Goal: Task Accomplishment & Management: Complete application form

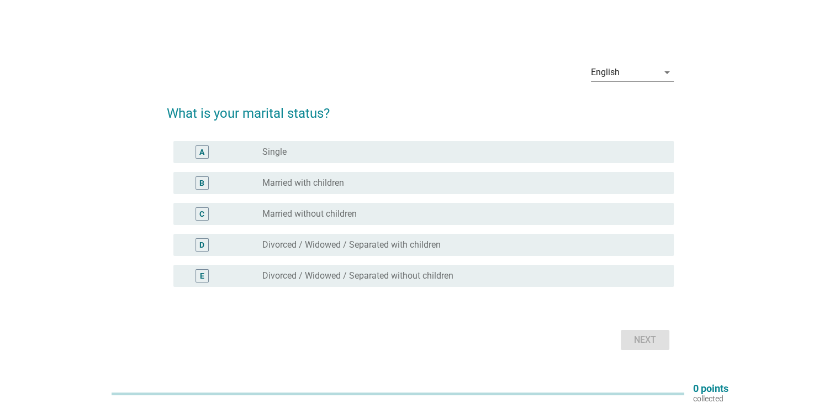
click at [397, 150] on div "radio_button_unchecked Single" at bounding box center [458, 151] width 393 height 11
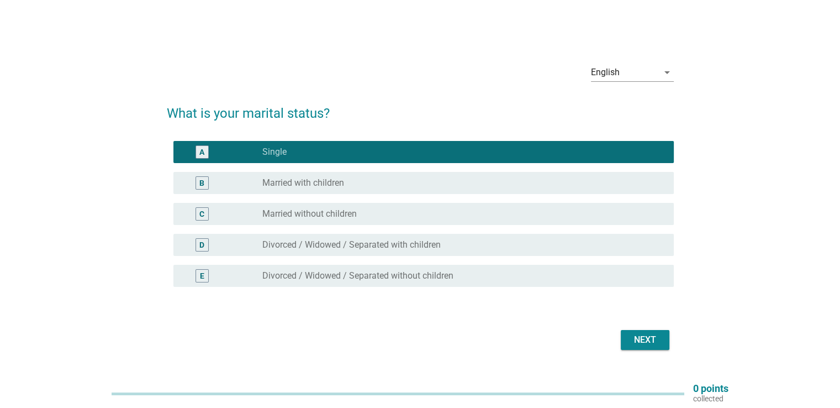
click at [387, 177] on div "radio_button_unchecked Married with children" at bounding box center [463, 182] width 402 height 13
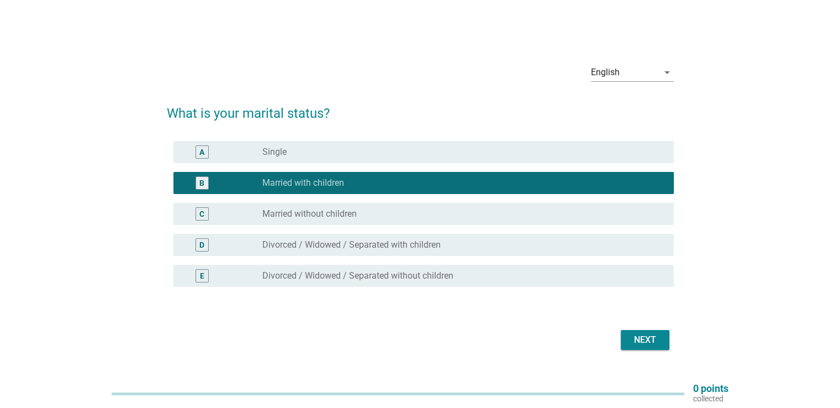
click at [396, 151] on div "radio_button_unchecked Single" at bounding box center [458, 151] width 393 height 11
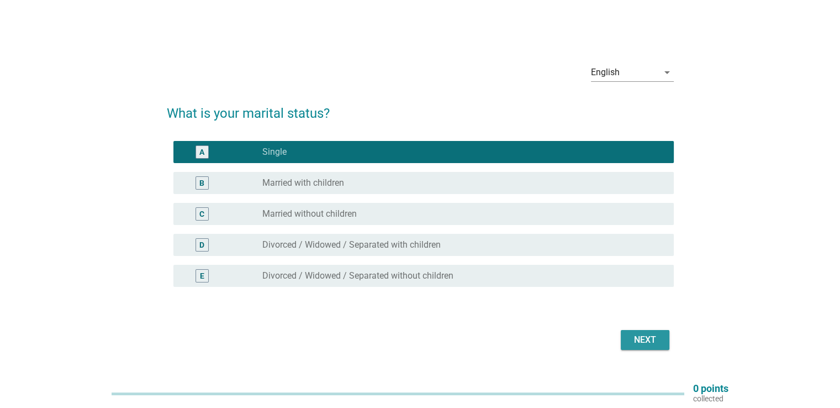
click at [639, 341] on div "Next" at bounding box center [645, 339] width 31 height 13
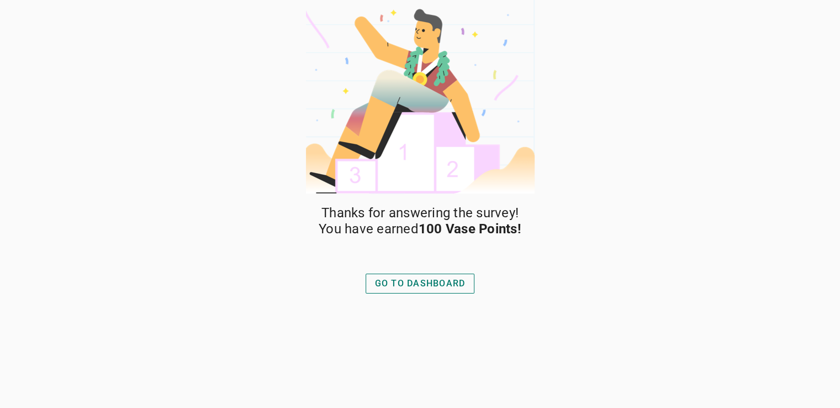
drag, startPoint x: 226, startPoint y: 194, endPoint x: 285, endPoint y: 230, distance: 69.0
click at [240, 203] on div "Thanks for answering the survey! You have earned 100 Vase Points! GO TO DASHBOA…" at bounding box center [420, 204] width 840 height 408
click at [551, 299] on div "Thanks for answering the survey! You have earned 100 Vase Points! GO TO DASHBOA…" at bounding box center [420, 204] width 840 height 408
drag, startPoint x: 444, startPoint y: 285, endPoint x: 451, endPoint y: 285, distance: 7.2
click at [446, 285] on div "GO TO DASHBOARD" at bounding box center [420, 283] width 91 height 13
